Goal: Register for event/course

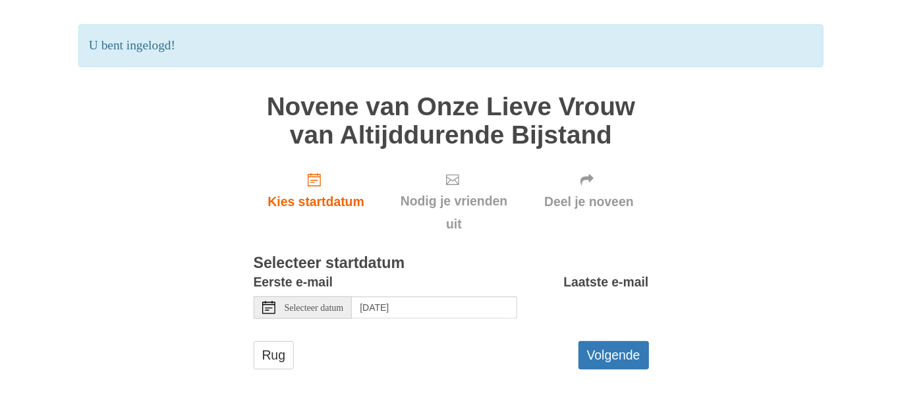
scroll to position [80, 0]
click at [314, 306] on font "Selecteer datum" at bounding box center [314, 307] width 59 height 10
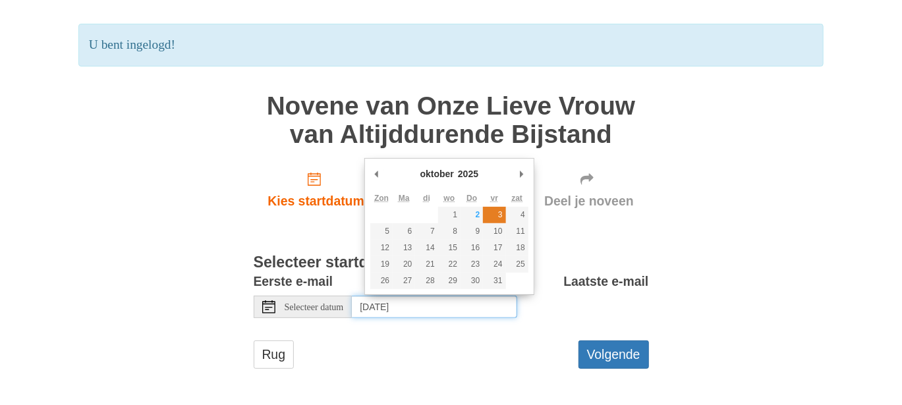
click at [498, 217] on font "3" at bounding box center [500, 214] width 5 height 9
type input "Saturday, October 4th"
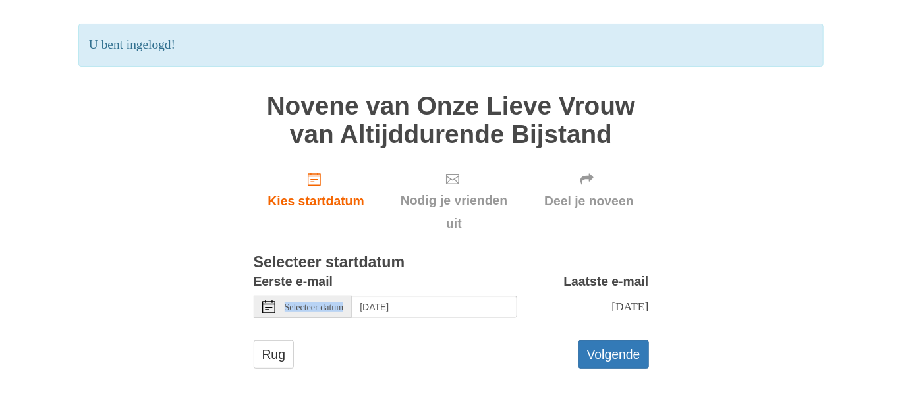
click at [427, 301] on div "Eerste e-mail Selecteer datum Saturday, October 4th" at bounding box center [386, 294] width 264 height 47
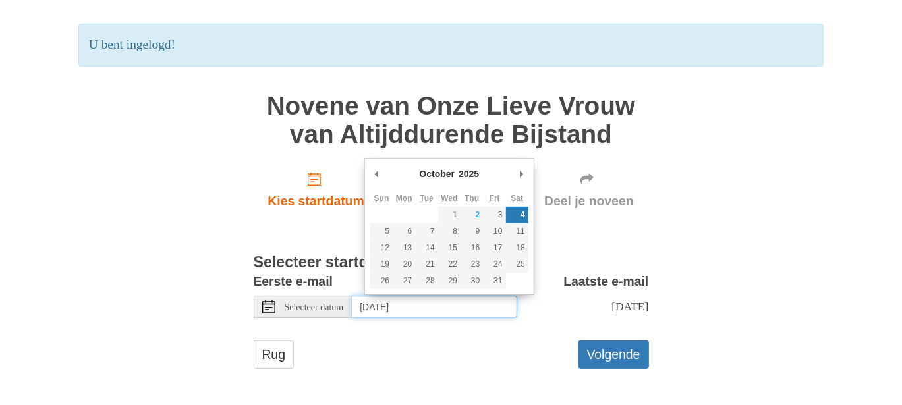
click at [432, 311] on input "Saturday, October 4th" at bounding box center [434, 307] width 165 height 22
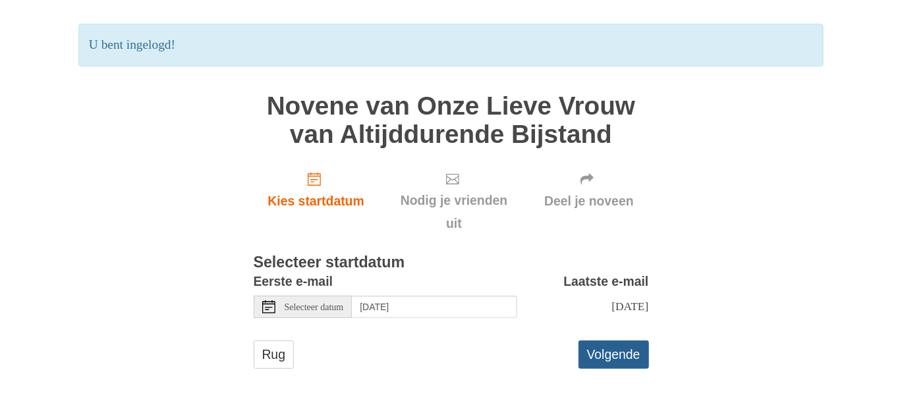
click at [600, 357] on font "Volgende" at bounding box center [613, 355] width 53 height 14
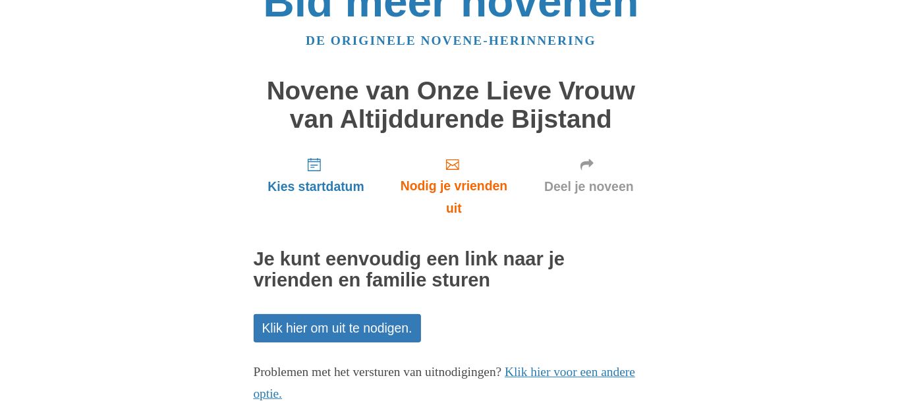
scroll to position [115, 0]
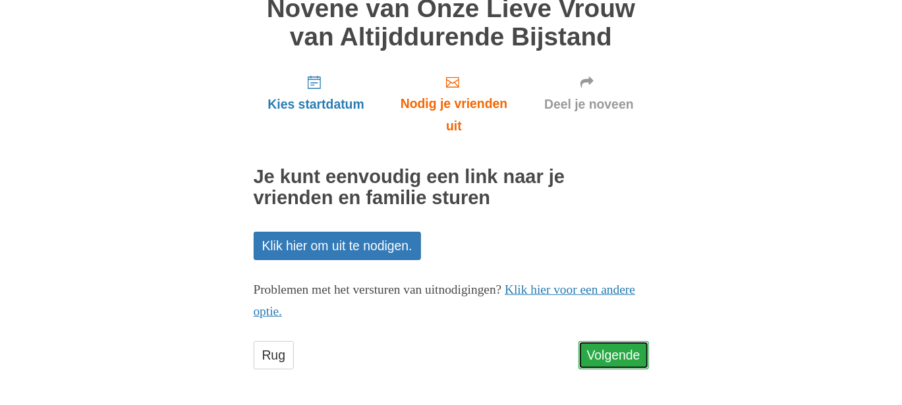
click at [590, 354] on font "Volgende" at bounding box center [613, 356] width 53 height 14
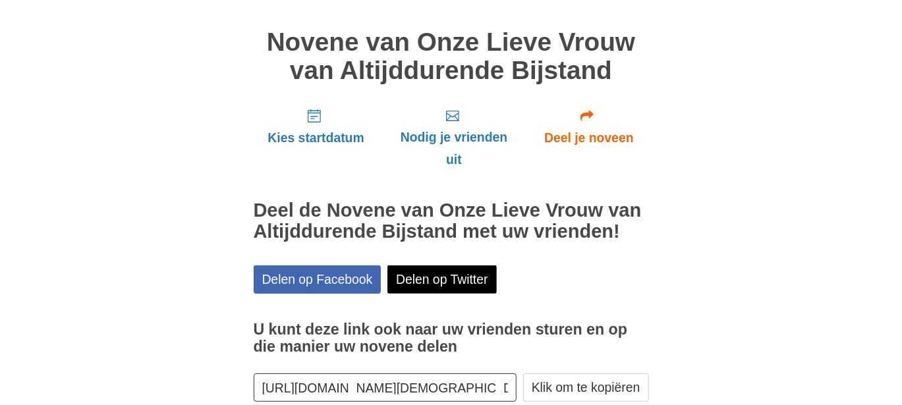
scroll to position [153, 0]
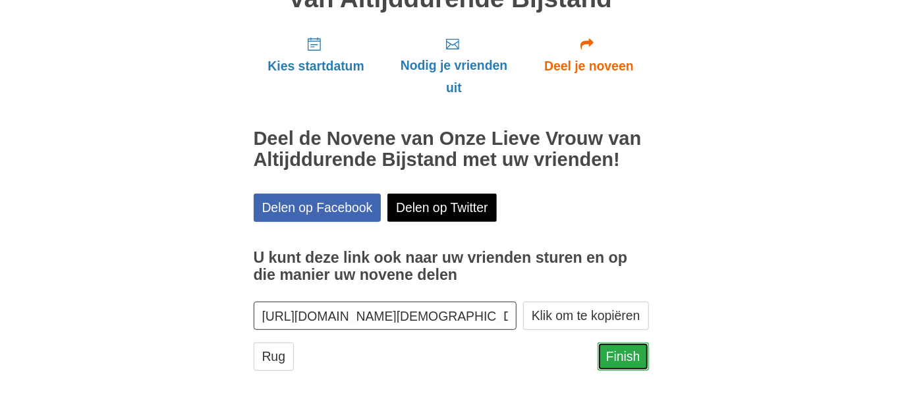
click at [621, 357] on font "Finish" at bounding box center [623, 357] width 34 height 14
